Goal: Information Seeking & Learning: Find specific fact

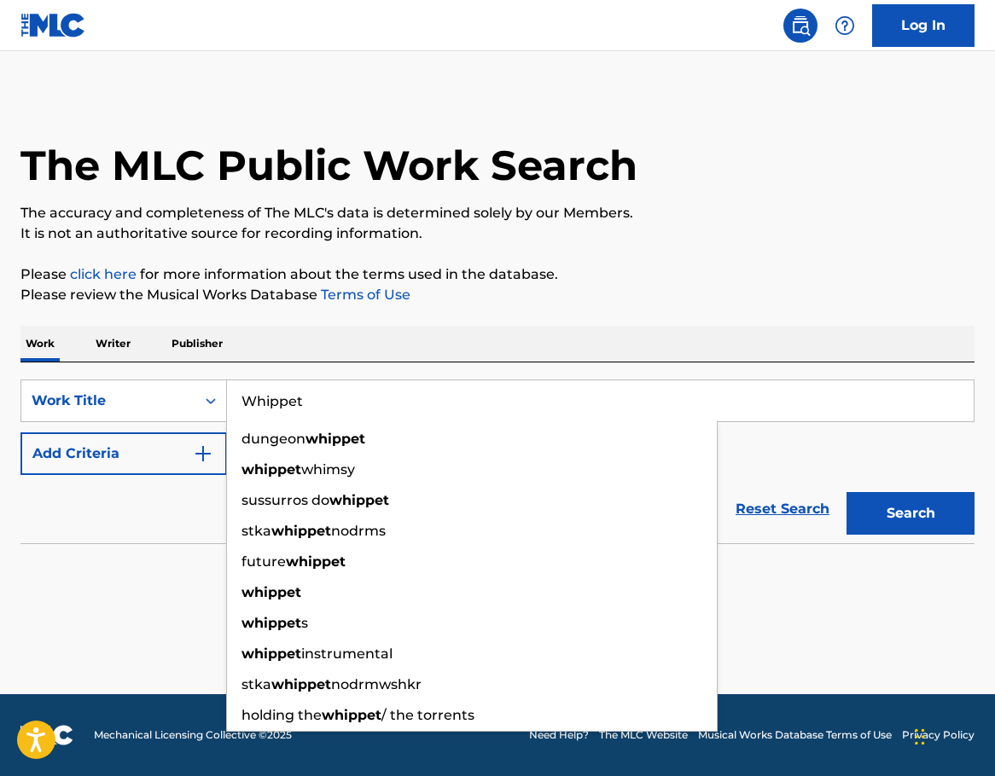
type input "Whippet"
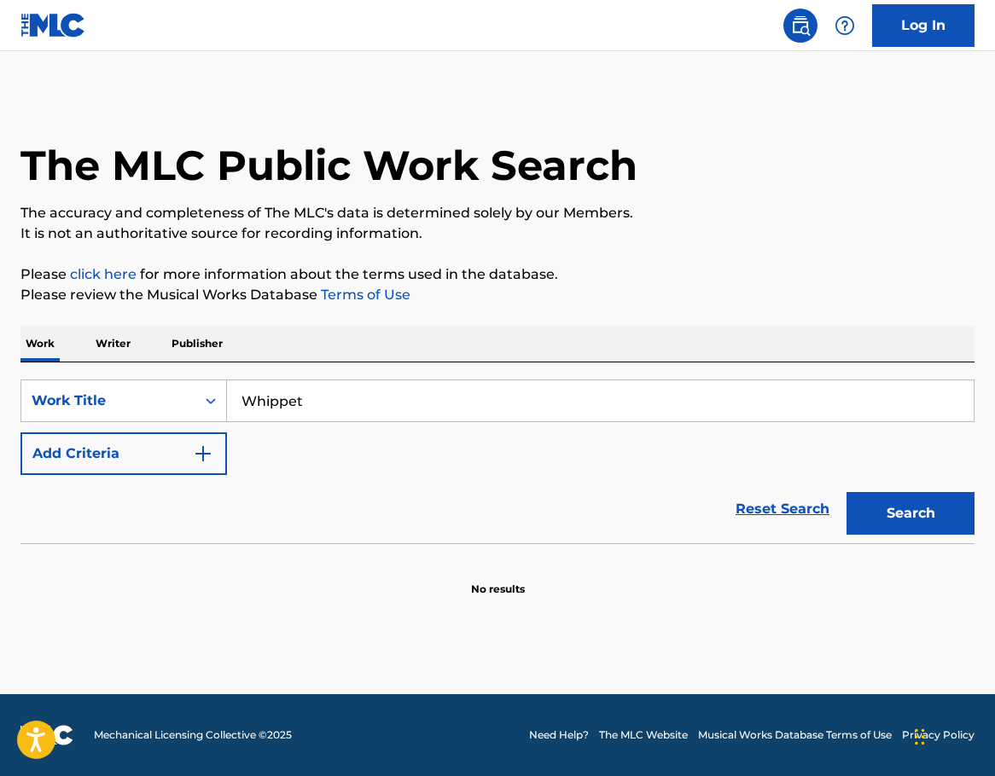
click at [199, 462] on img "Search Form" at bounding box center [203, 454] width 20 height 20
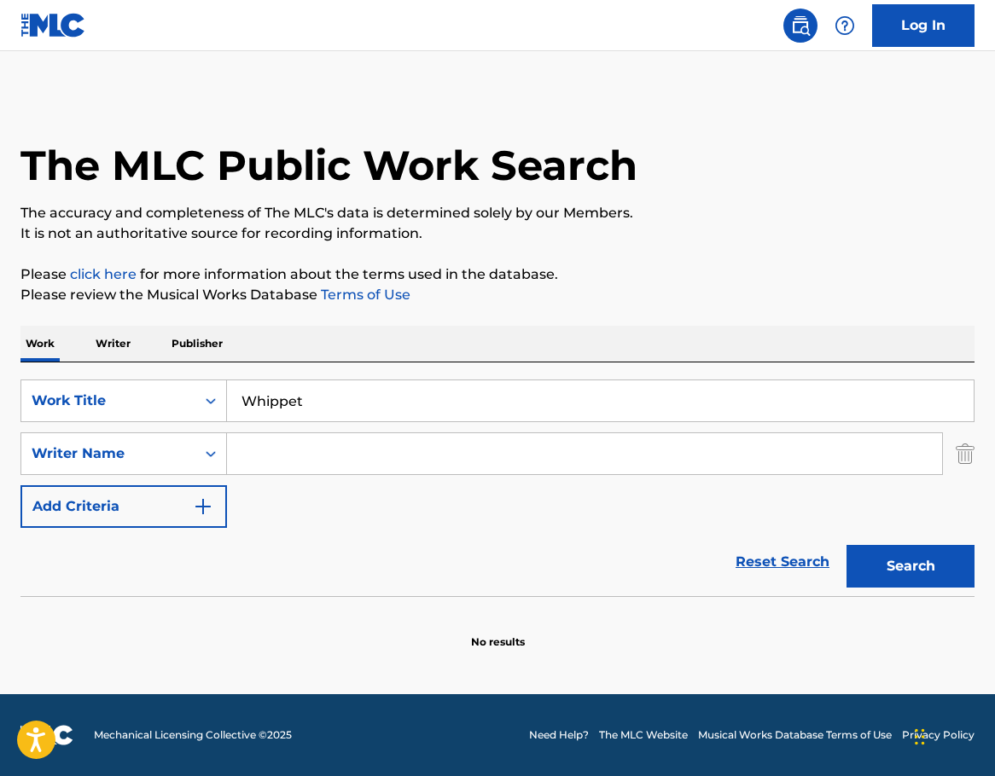
click at [256, 460] on input "Search Form" at bounding box center [584, 453] width 715 height 41
paste input "BARDENS"
type input "BARDENS"
click at [907, 562] on button "Search" at bounding box center [910, 566] width 128 height 43
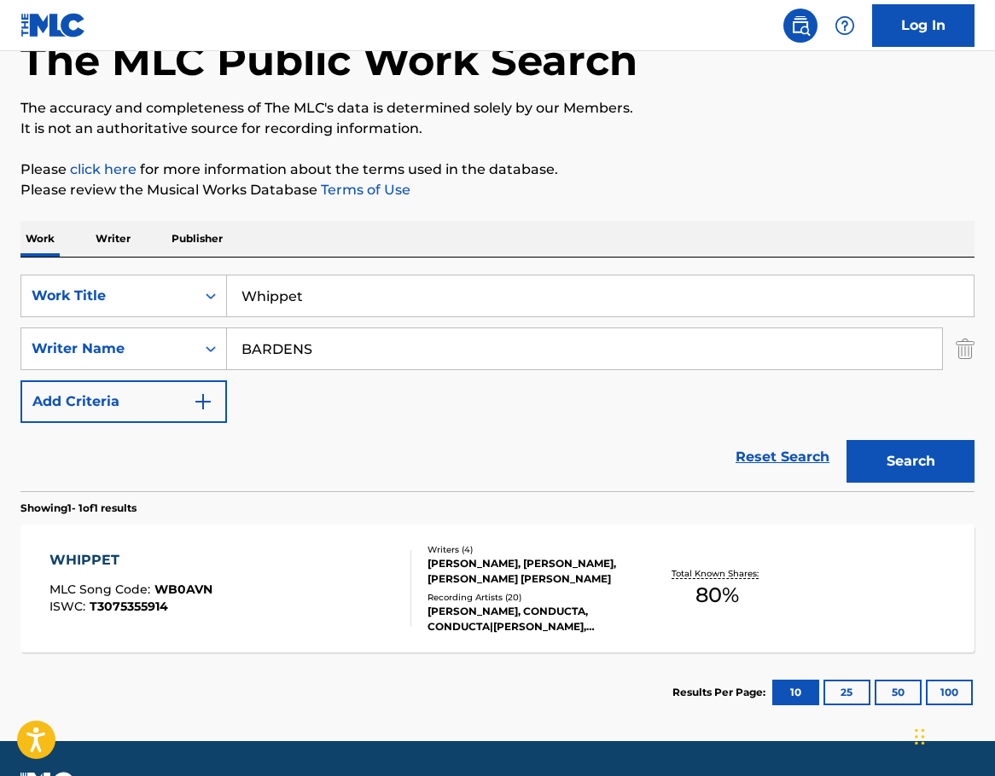
scroll to position [152, 0]
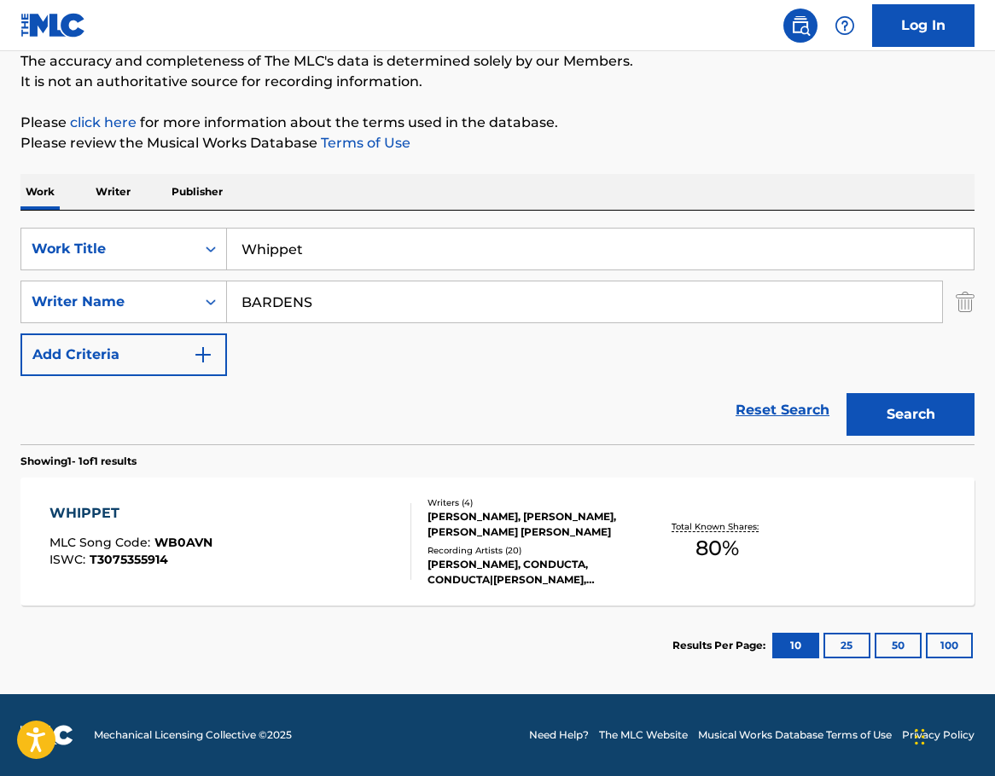
click at [490, 513] on div "COLLINS NEMI, ANDREW GORDON LATIMER, SAMUEL BASHIR VIRJI, PETER SKIVING BARDENS" at bounding box center [532, 524] width 211 height 31
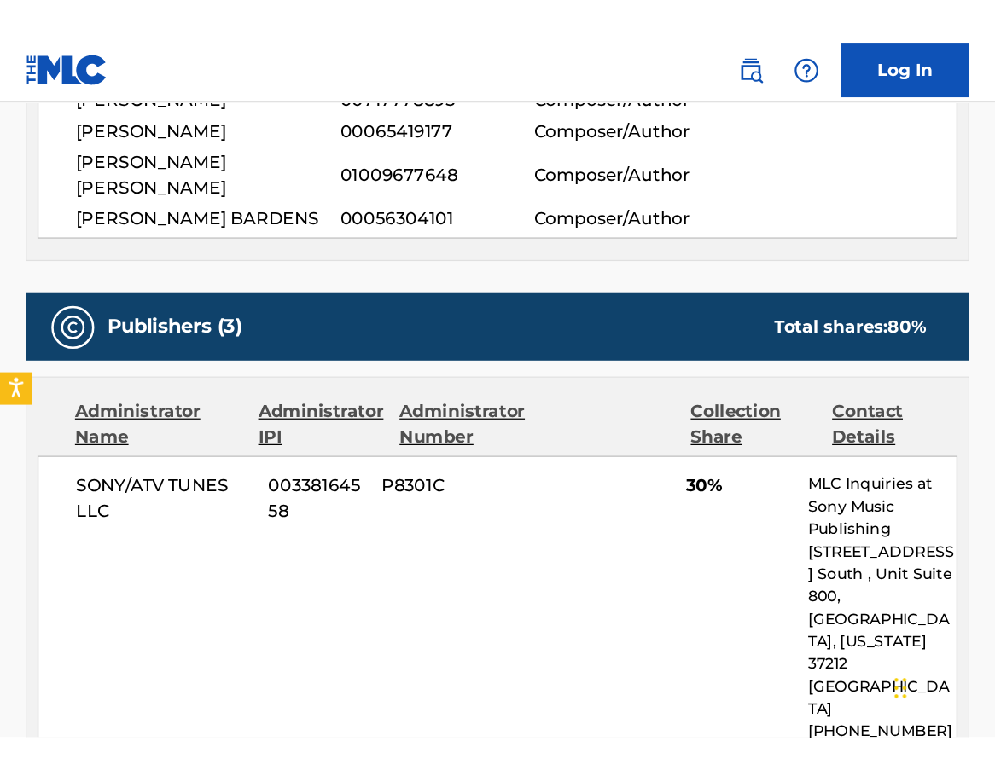
scroll to position [590, 0]
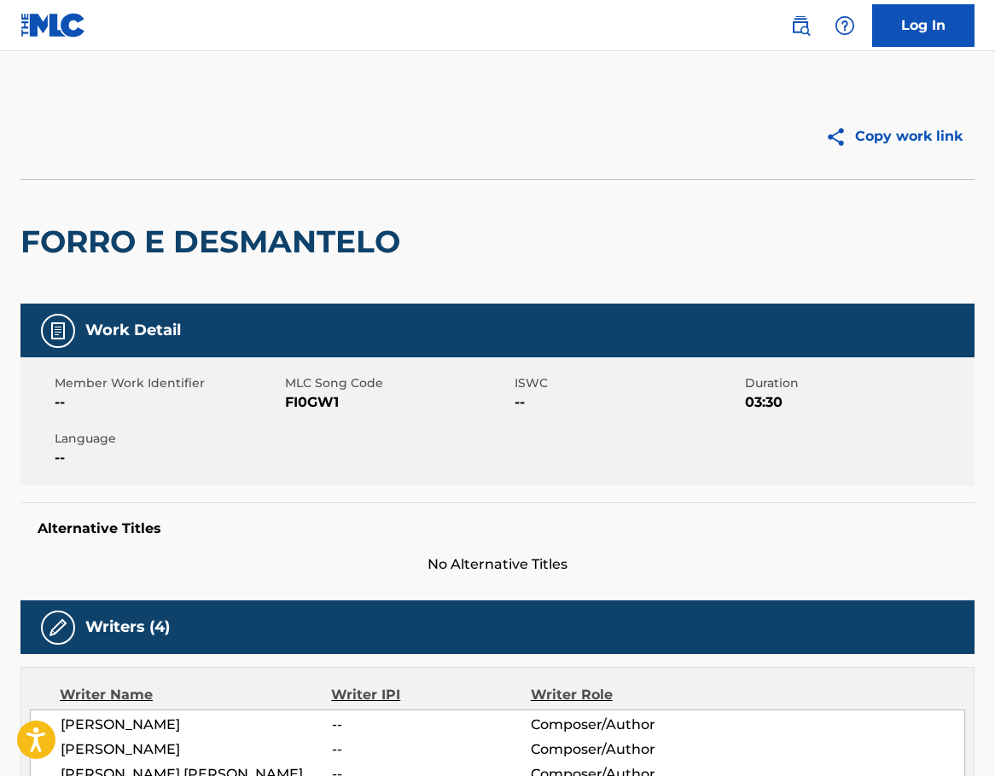
click at [810, 26] on img at bounding box center [800, 25] width 20 height 20
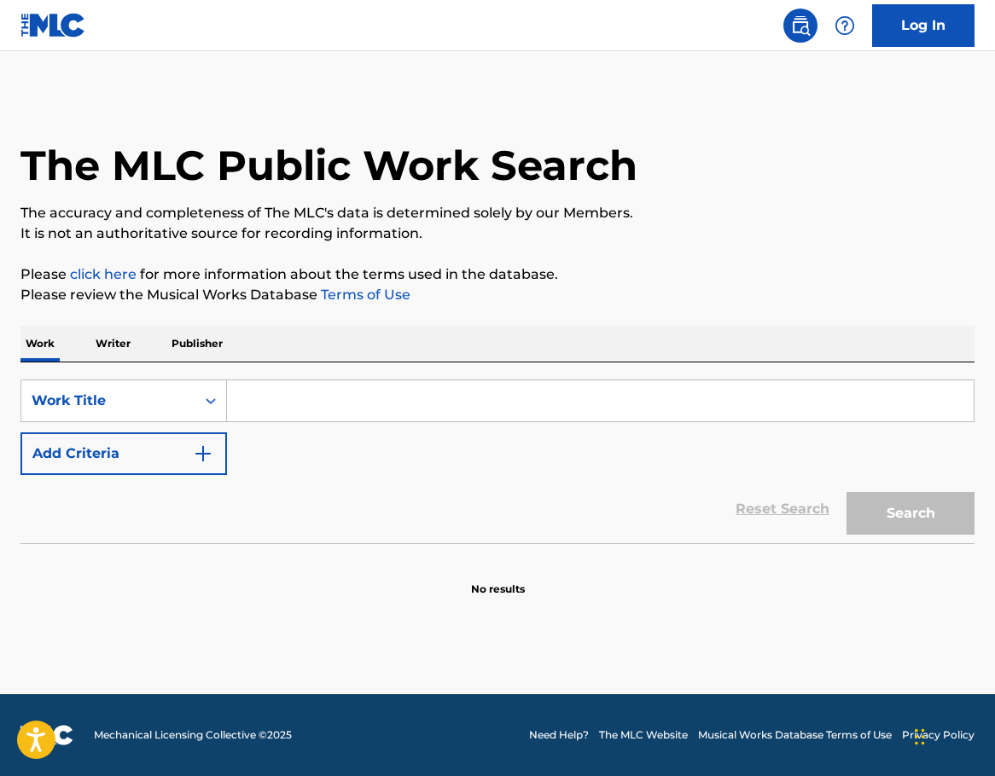
click at [264, 406] on input "Search Form" at bounding box center [600, 400] width 746 height 41
paste input "Somebody Loves Me"
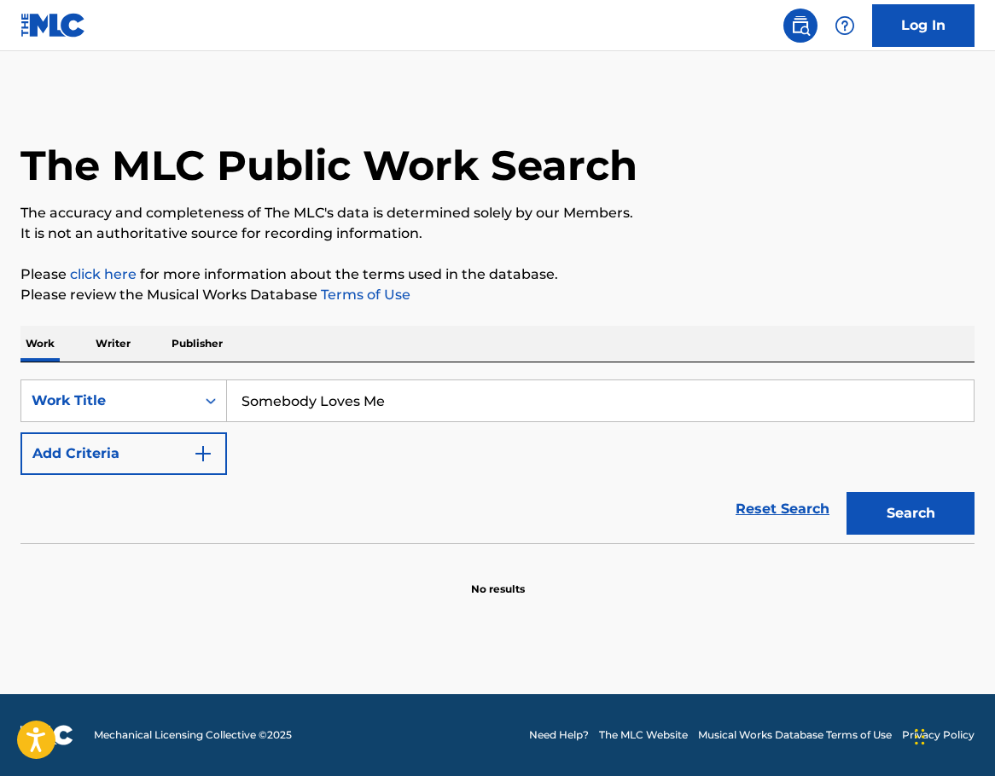
type input "Somebody Loves Me"
click at [126, 467] on button "Add Criteria" at bounding box center [123, 454] width 206 height 43
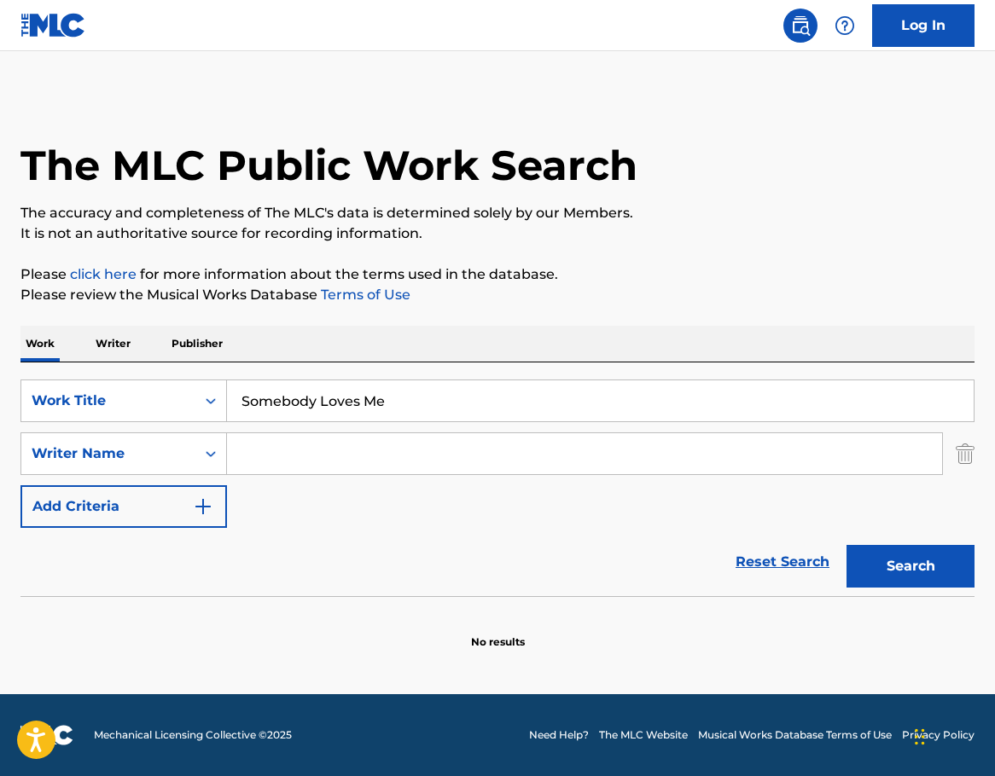
click at [353, 443] on input "Search Form" at bounding box center [584, 453] width 715 height 41
paste input "PARTYNEXTDOOR"
type input "PARTYNEXTDOOR"
click at [880, 563] on button "Search" at bounding box center [910, 566] width 128 height 43
click at [886, 550] on button "Search" at bounding box center [910, 566] width 128 height 43
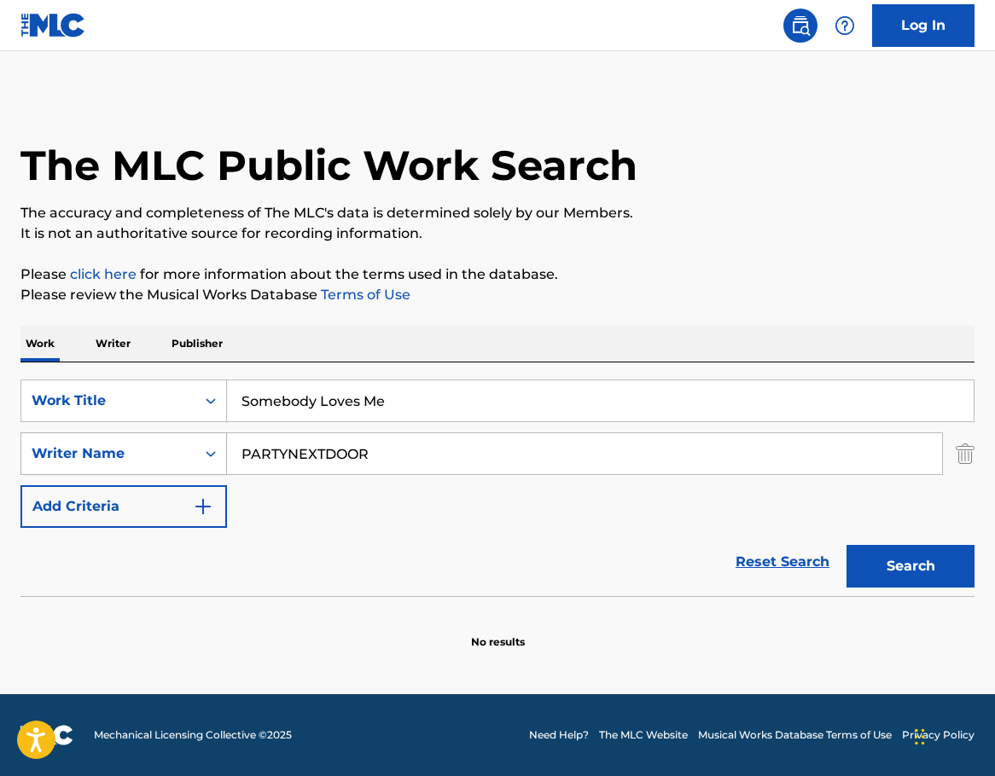
drag, startPoint x: 391, startPoint y: 447, endPoint x: 209, endPoint y: 447, distance: 181.7
click at [209, 447] on div "SearchWithCriteriad36b0f84-9ecf-40bf-9146-37169bf95366 Writer Name PARTYNEXTDOOR" at bounding box center [497, 454] width 954 height 43
click at [928, 549] on button "Search" at bounding box center [910, 566] width 128 height 43
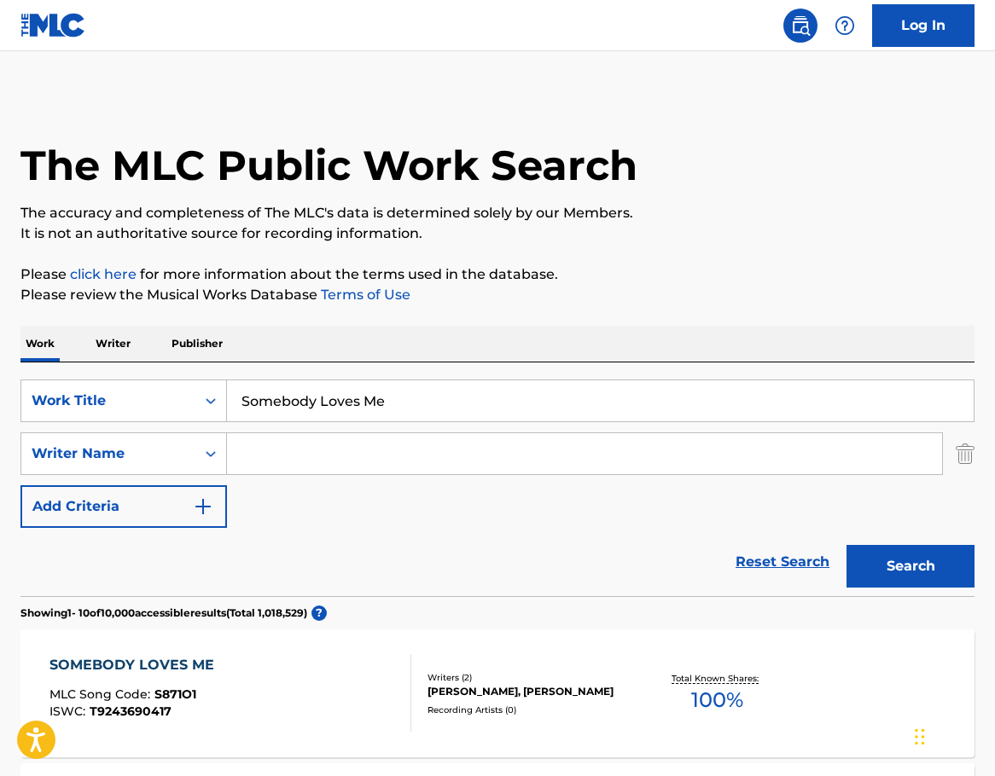
click at [300, 456] on input "Search Form" at bounding box center [584, 453] width 715 height 41
paste input "[PERSON_NAME]"
type input "[PERSON_NAME]"
click at [858, 566] on button "Search" at bounding box center [910, 566] width 128 height 43
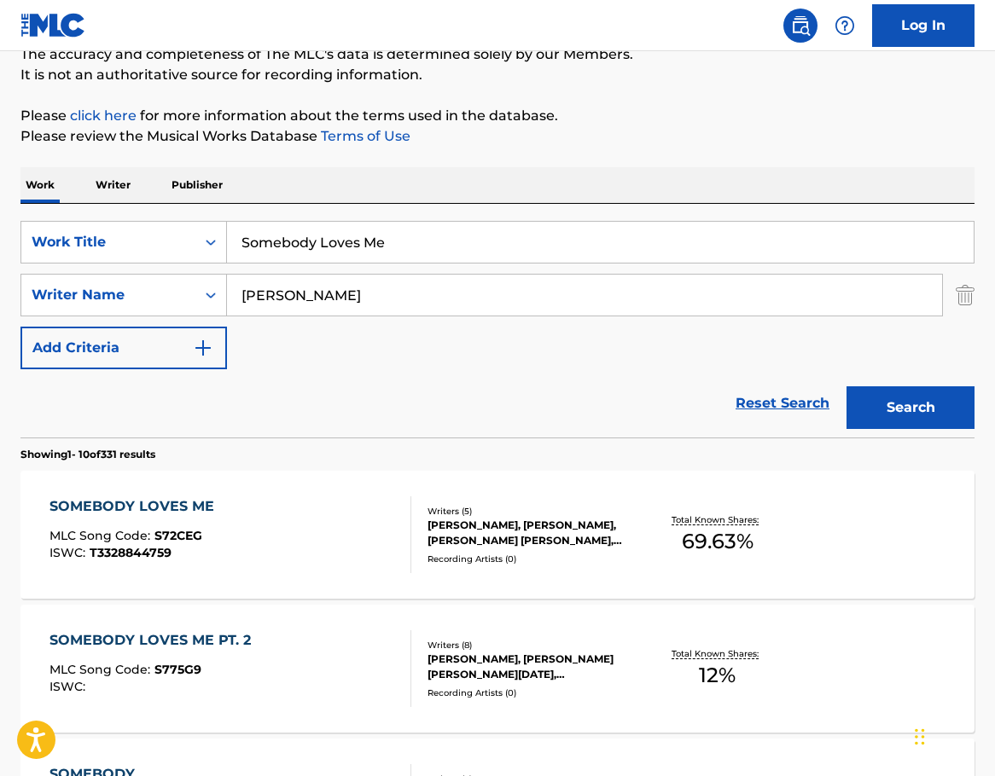
scroll to position [171, 0]
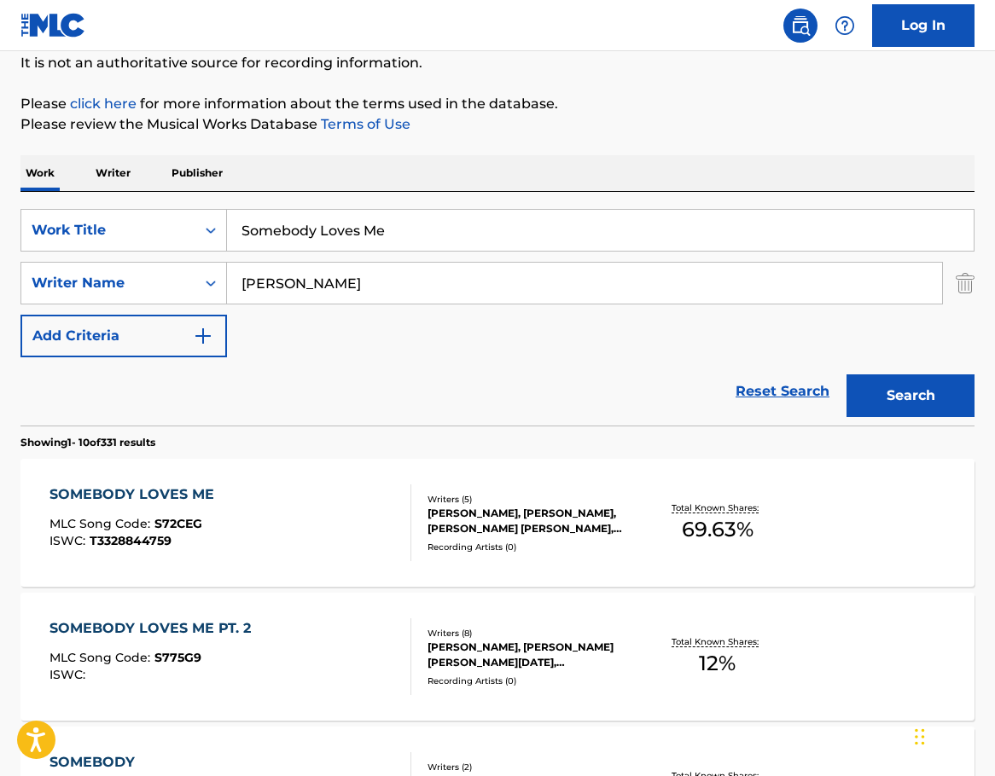
click at [530, 537] on div "Writers ( 5 ) [PERSON_NAME], [PERSON_NAME], [PERSON_NAME], [PERSON_NAME], [PERS…" at bounding box center [524, 523] width 227 height 61
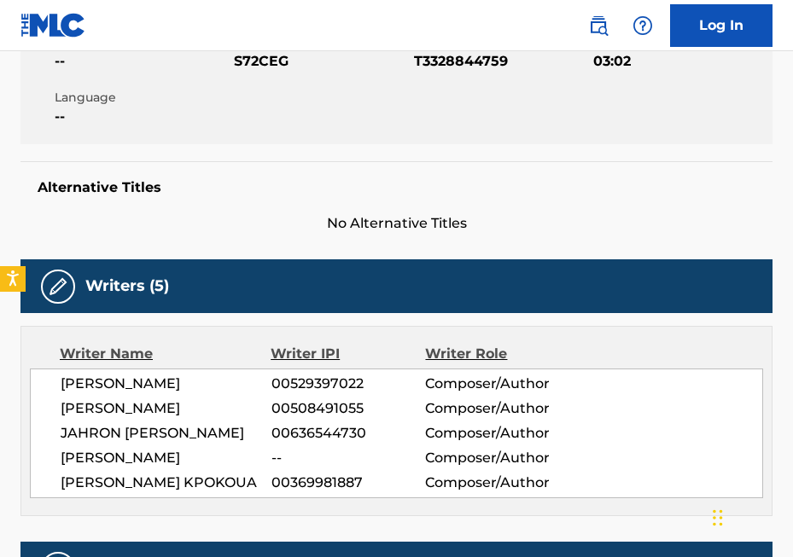
scroll to position [427, 0]
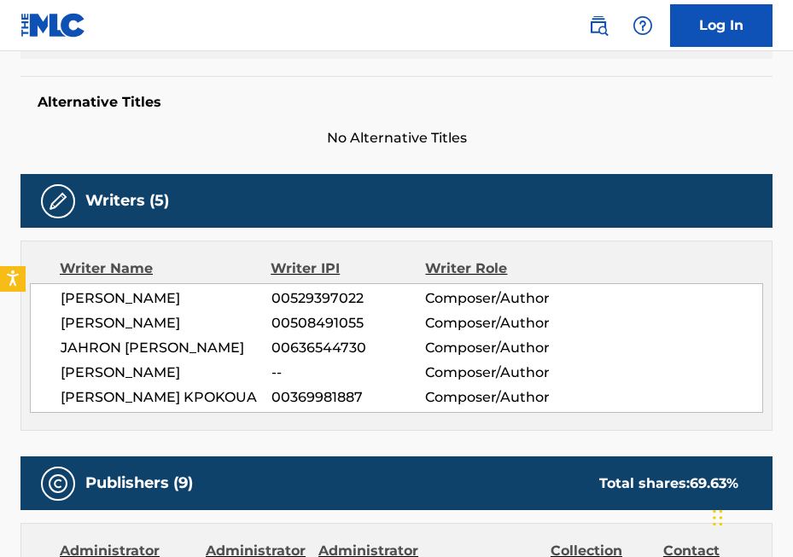
drag, startPoint x: 767, startPoint y: 295, endPoint x: -78, endPoint y: 327, distance: 845.1
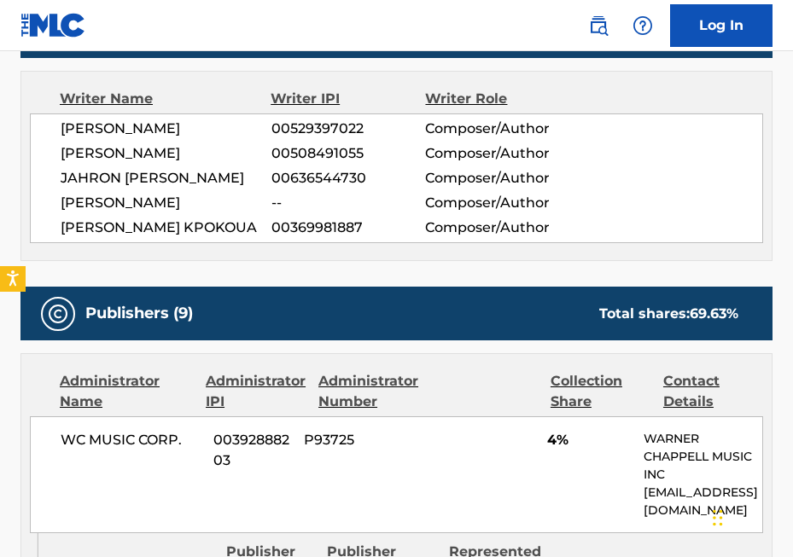
scroll to position [597, 0]
